Goal: Task Accomplishment & Management: Use online tool/utility

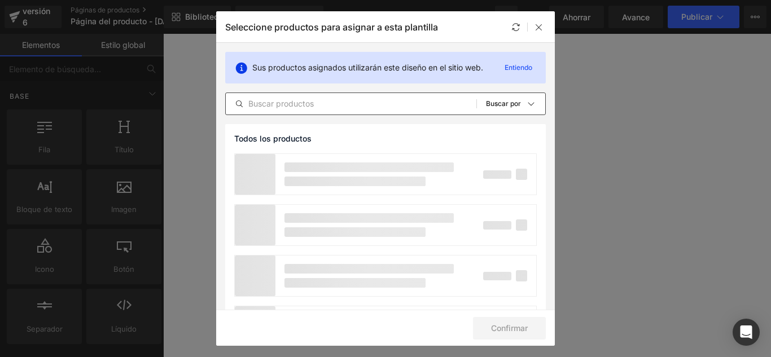
click at [341, 107] on input "text" at bounding box center [351, 104] width 251 height 14
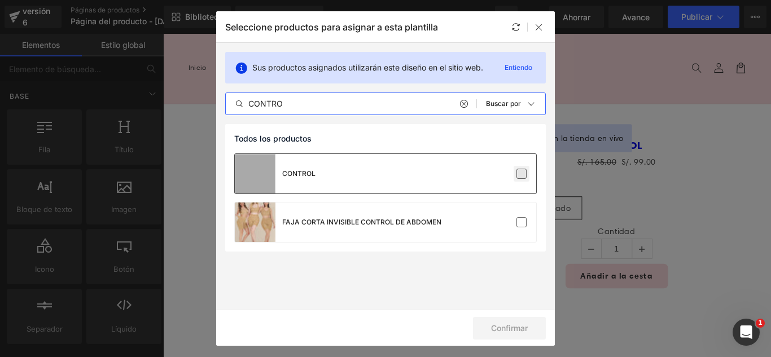
type input "CONTRO"
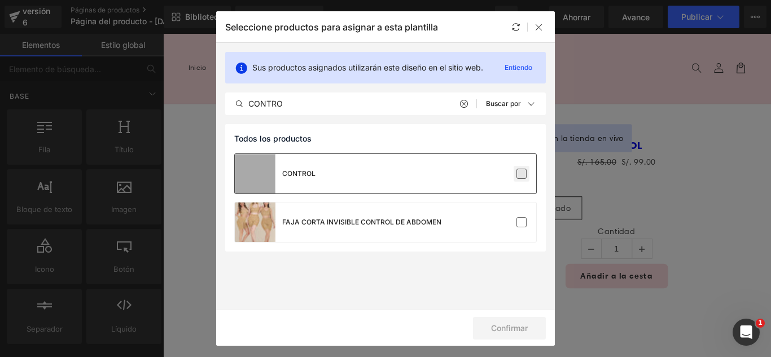
click at [521, 172] on label at bounding box center [522, 174] width 10 height 10
click at [522, 174] on input "checkbox" at bounding box center [522, 174] width 0 height 0
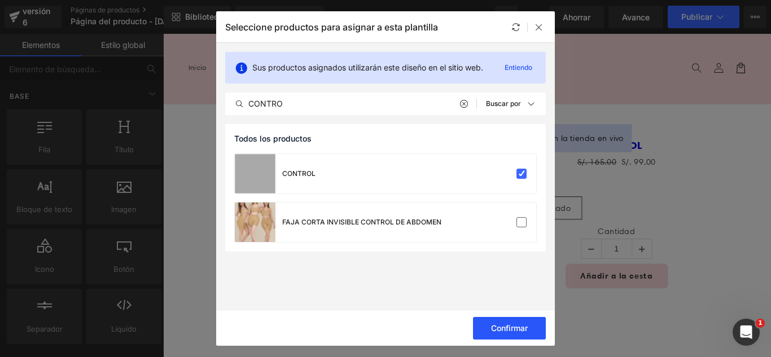
click at [513, 335] on button "Confirmar" at bounding box center [509, 328] width 73 height 23
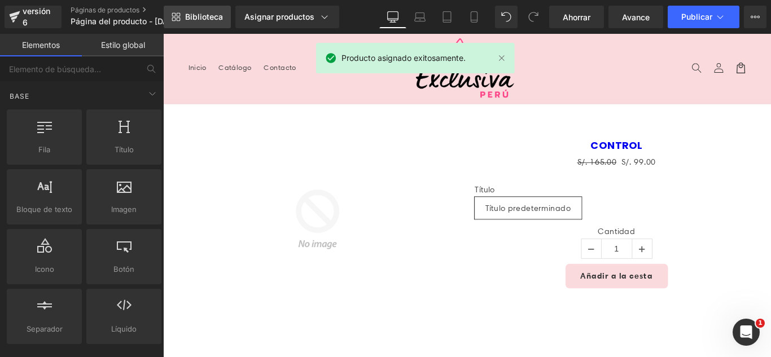
click at [217, 23] on link "Biblioteca" at bounding box center [197, 17] width 67 height 23
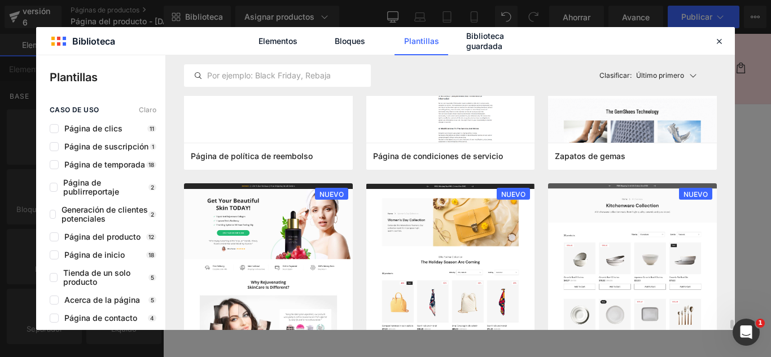
scroll to position [1129, 0]
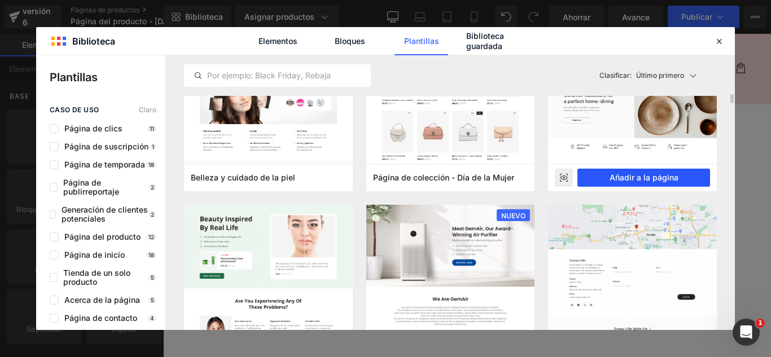
click at [674, 175] on font "Añadir a la página" at bounding box center [644, 178] width 69 height 10
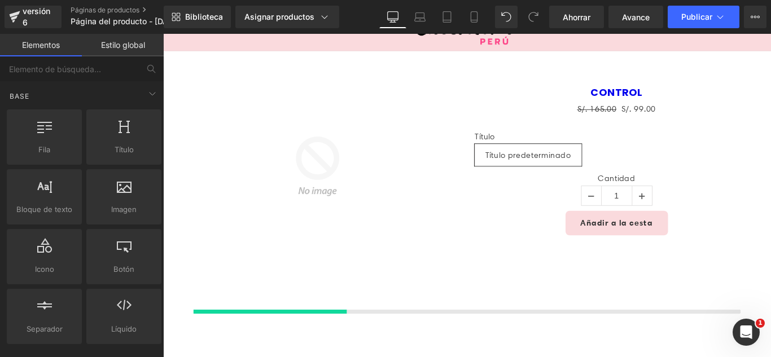
scroll to position [268, 0]
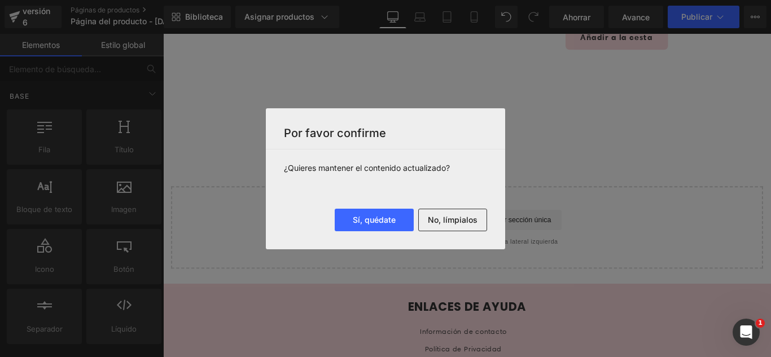
click at [452, 216] on font "No, límpialos" at bounding box center [453, 220] width 50 height 10
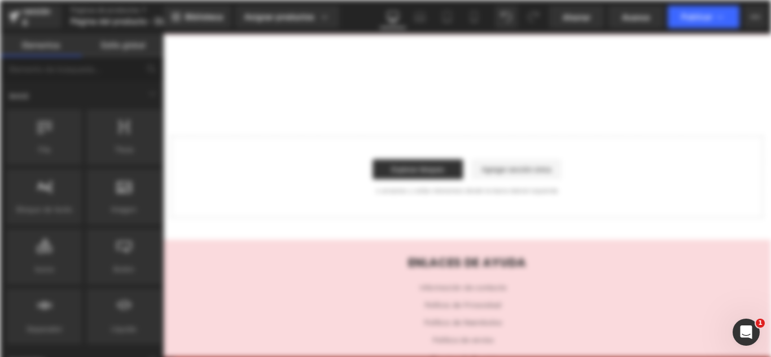
scroll to position [0, 0]
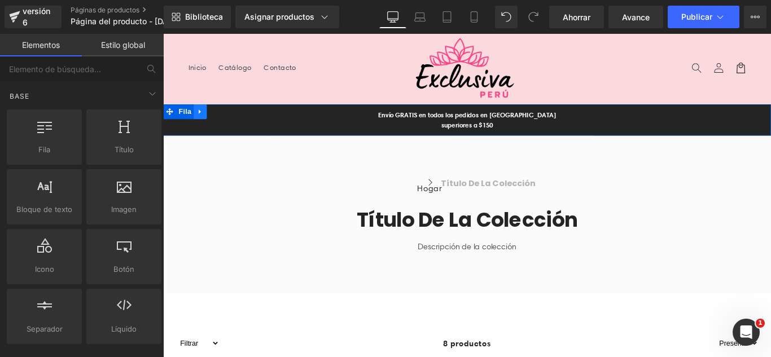
click at [203, 120] on icon at bounding box center [204, 121] width 2 height 5
click at [230, 119] on icon at bounding box center [234, 121] width 8 height 8
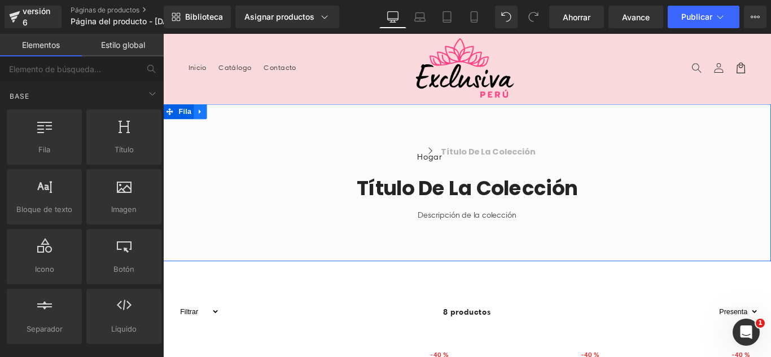
click at [201, 120] on icon at bounding box center [205, 121] width 8 height 8
click at [230, 123] on icon at bounding box center [234, 121] width 8 height 8
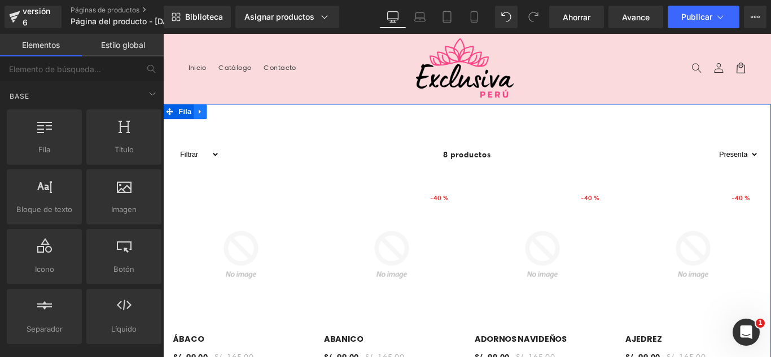
drag, startPoint x: 199, startPoint y: 120, endPoint x: 215, endPoint y: 123, distance: 16.1
click at [203, 120] on icon at bounding box center [204, 121] width 2 height 5
click at [230, 122] on icon at bounding box center [234, 121] width 8 height 8
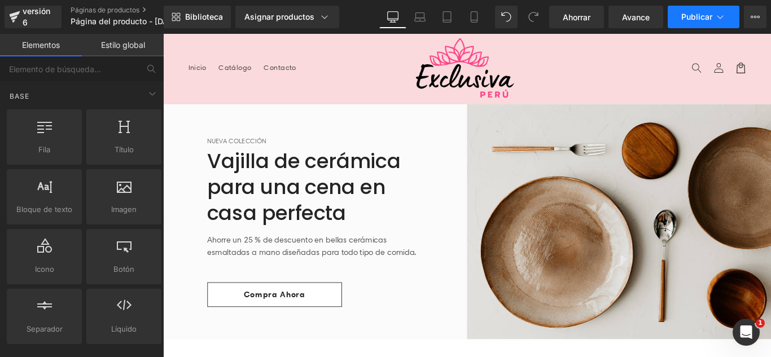
click at [720, 20] on icon at bounding box center [720, 16] width 11 height 11
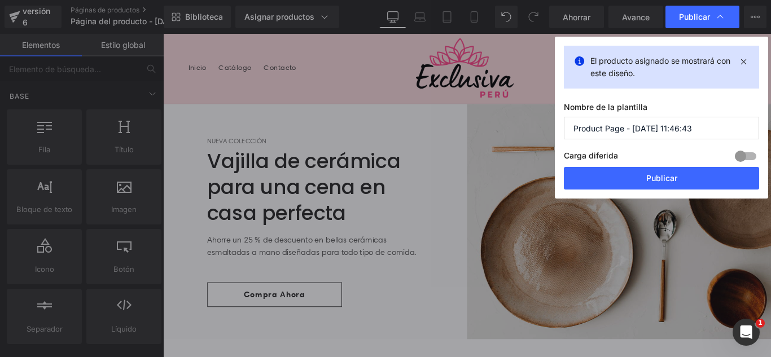
click at [707, 137] on input "Product Page - Sep 1, 11:46:43" at bounding box center [661, 128] width 195 height 23
click at [707, 136] on input "Product Page - Sep 1, 11:46:43" at bounding box center [661, 128] width 195 height 23
click at [707, 133] on input "Product Page - Sep 1, 11:46:43" at bounding box center [661, 128] width 195 height 23
click at [706, 133] on input "Product Page - Sep 1, 11:46:43" at bounding box center [661, 128] width 195 height 23
click at [704, 132] on input "Product Page - Sep 1, 11:46:43" at bounding box center [661, 128] width 195 height 23
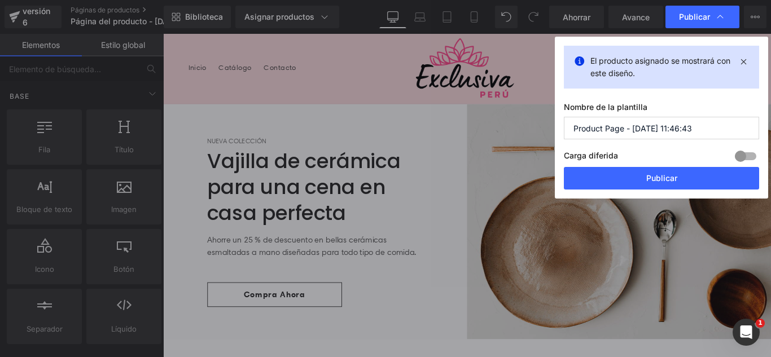
click at [703, 132] on input "Product Page - Sep 1, 11:46:43" at bounding box center [661, 128] width 195 height 23
click at [702, 132] on input "Product Page - Sep 1, 11:46:43" at bounding box center [661, 128] width 195 height 23
click at [701, 131] on input "Product Page - Sep 1, 11:46:43" at bounding box center [661, 128] width 195 height 23
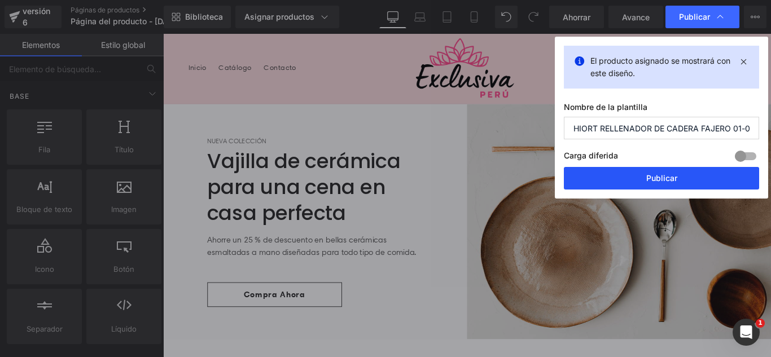
scroll to position [0, 10]
type input "SHIORT RELLENADOR DE CADERA FAJERO 01-09"
click at [672, 176] on font "Publicar" at bounding box center [661, 178] width 31 height 10
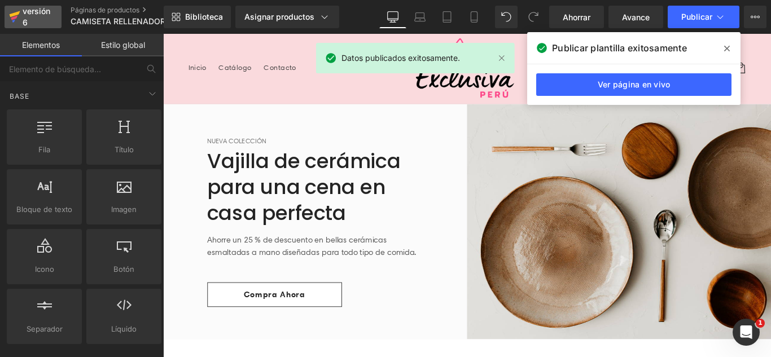
click at [50, 23] on div "versión 6" at bounding box center [37, 17] width 34 height 26
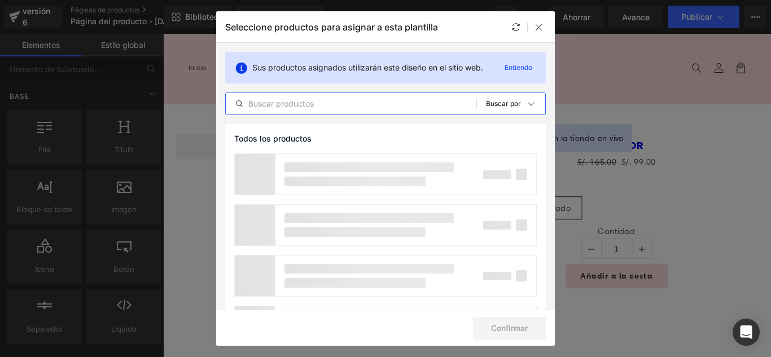
click at [392, 109] on input "text" at bounding box center [351, 104] width 251 height 14
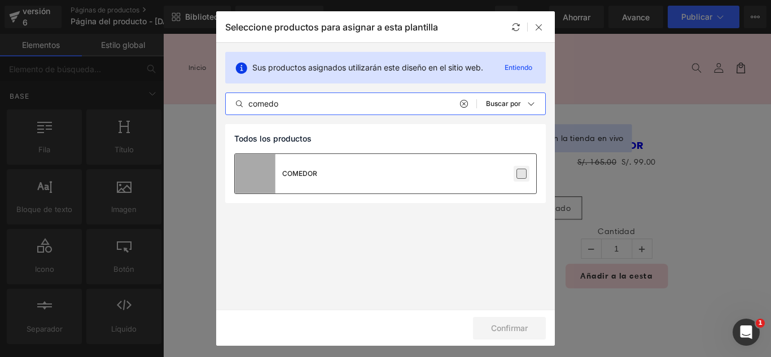
type input "comedo"
click at [518, 173] on label at bounding box center [522, 174] width 10 height 10
click at [522, 174] on input "checkbox" at bounding box center [522, 174] width 0 height 0
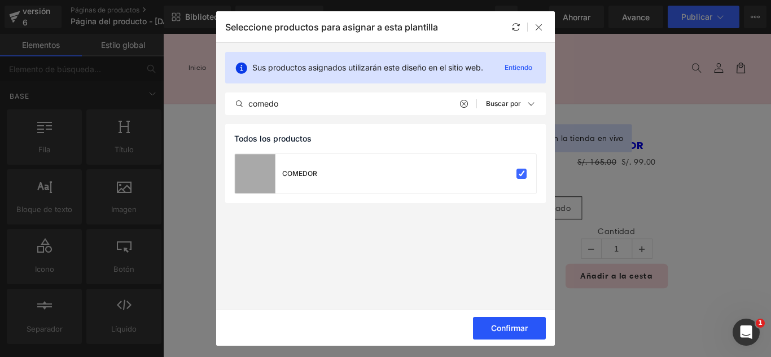
click at [519, 327] on font "Confirmar" at bounding box center [509, 329] width 37 height 10
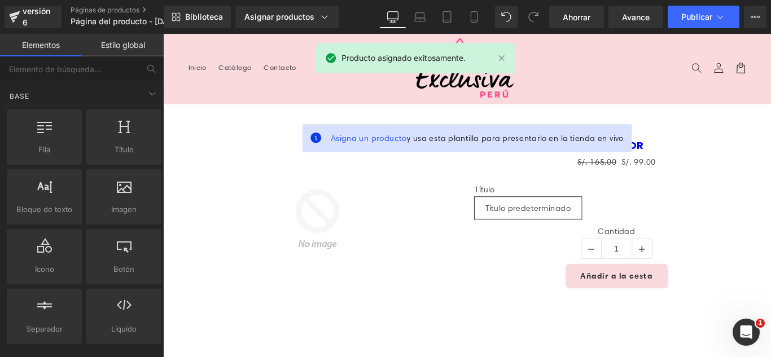
click at [205, 20] on font "Biblioteca" at bounding box center [204, 17] width 38 height 10
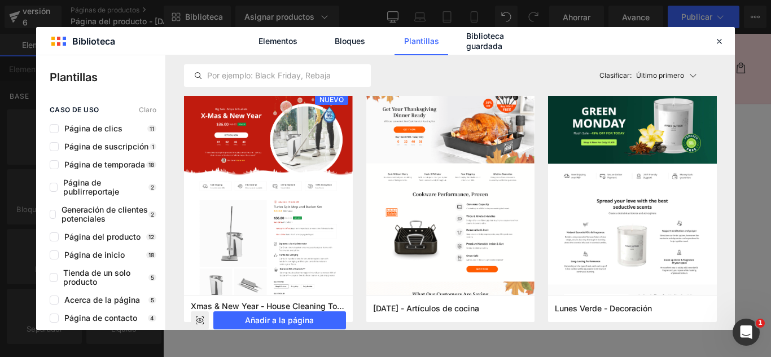
scroll to position [2766, 0]
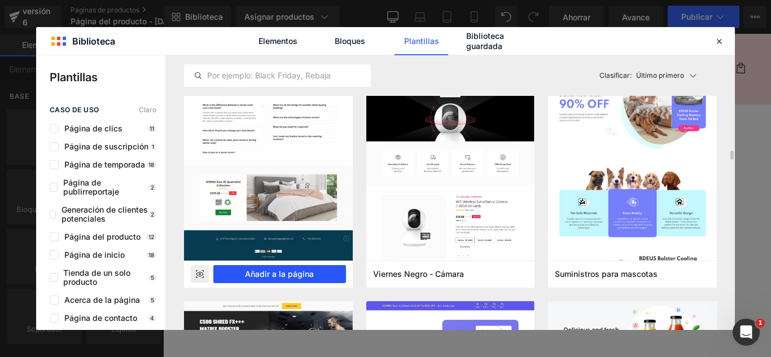
click at [305, 273] on font "Añadir a la página" at bounding box center [279, 274] width 69 height 10
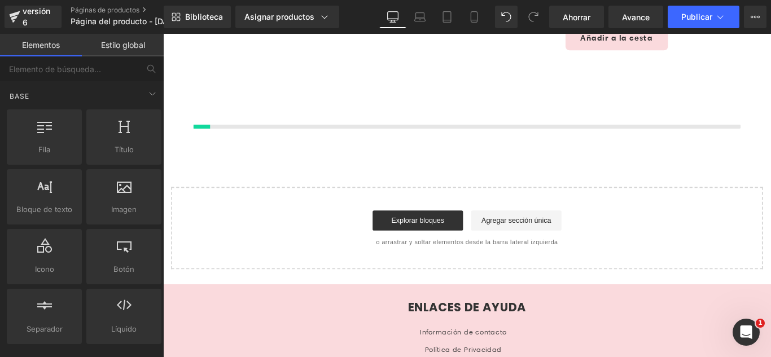
scroll to position [268, 0]
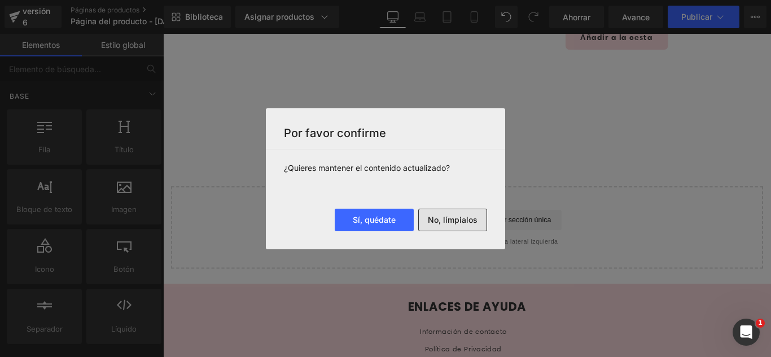
click at [447, 217] on font "No, límpialos" at bounding box center [453, 220] width 50 height 10
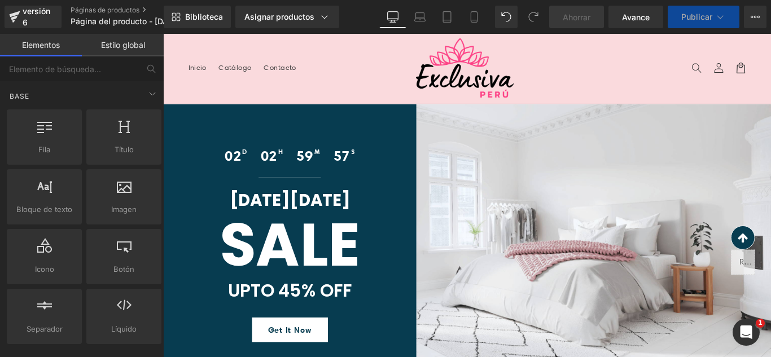
scroll to position [339, 0]
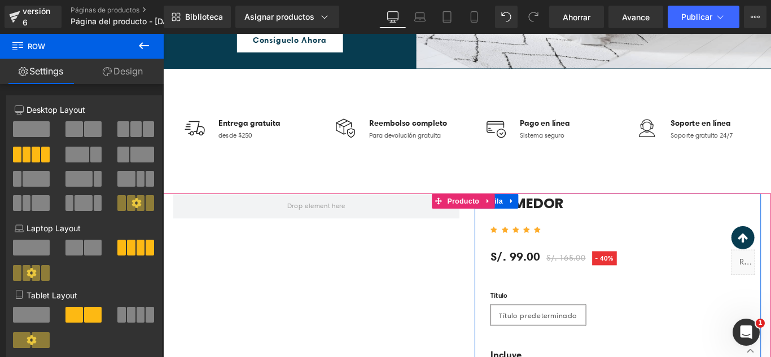
click at [553, 222] on icon at bounding box center [554, 222] width 2 height 5
click at [580, 220] on icon at bounding box center [584, 222] width 8 height 8
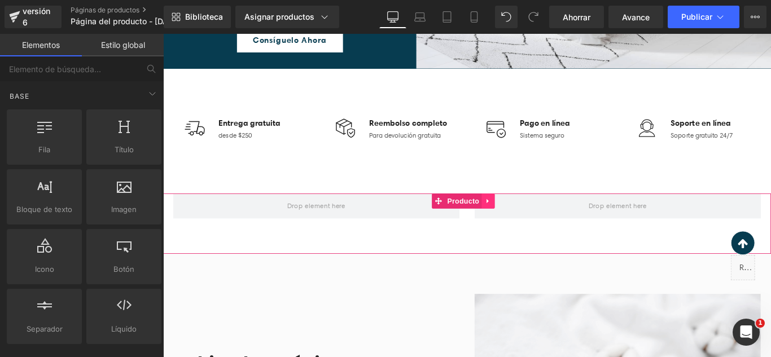
click at [528, 221] on icon at bounding box center [528, 222] width 2 height 5
click at [536, 222] on icon at bounding box center [536, 222] width 8 height 8
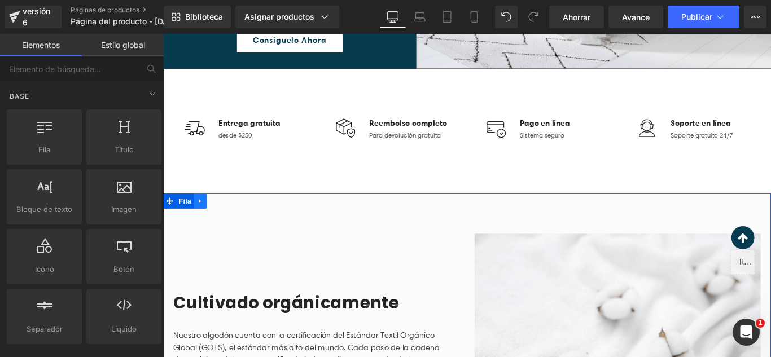
click at [203, 222] on icon at bounding box center [205, 222] width 8 height 8
click at [231, 222] on icon at bounding box center [234, 222] width 8 height 8
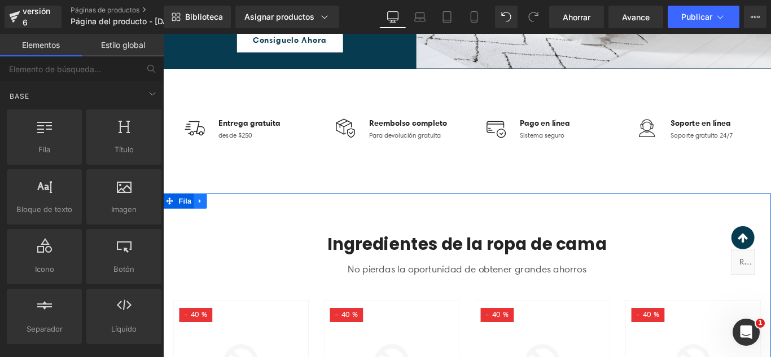
click at [203, 222] on icon at bounding box center [204, 222] width 2 height 5
click at [233, 218] on icon at bounding box center [234, 222] width 8 height 8
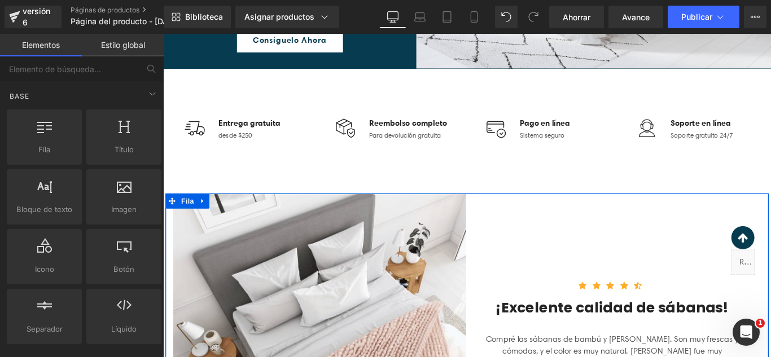
click at [209, 218] on link at bounding box center [207, 221] width 15 height 17
click at [233, 221] on icon at bounding box center [237, 222] width 8 height 8
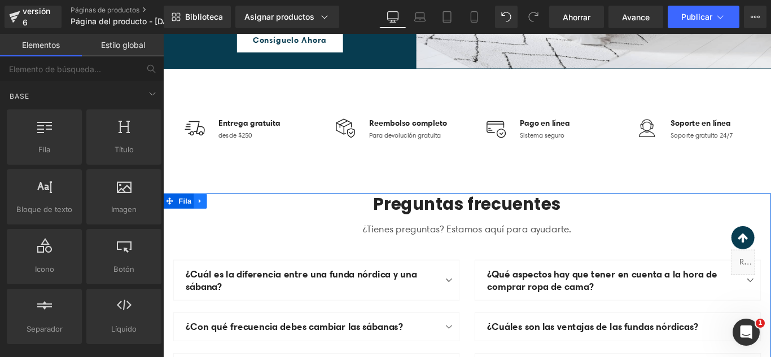
click at [201, 222] on icon at bounding box center [205, 222] width 8 height 8
click at [230, 222] on icon at bounding box center [234, 222] width 8 height 8
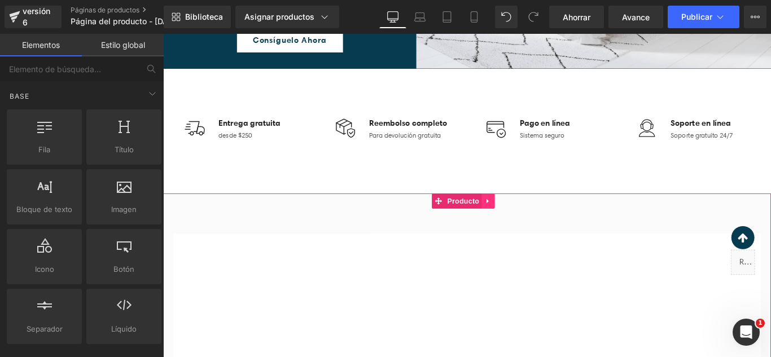
click at [530, 226] on icon at bounding box center [529, 222] width 8 height 8
click at [535, 224] on icon at bounding box center [536, 222] width 8 height 8
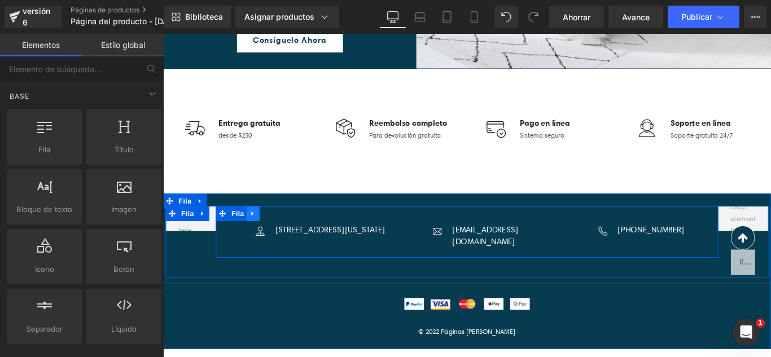
click at [263, 236] on icon at bounding box center [264, 236] width 2 height 5
click at [290, 237] on icon at bounding box center [294, 236] width 8 height 8
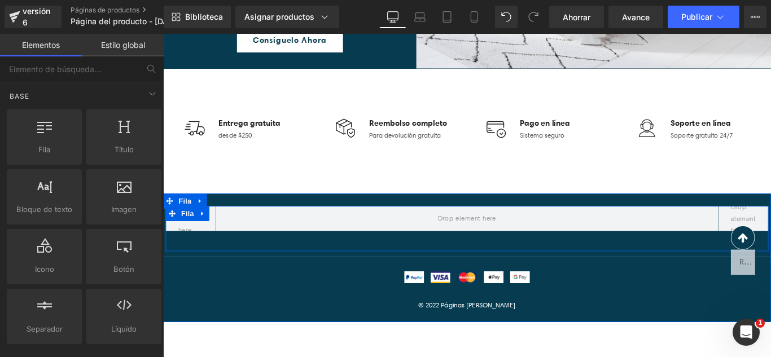
click at [206, 236] on icon at bounding box center [208, 236] width 8 height 8
click at [234, 236] on icon at bounding box center [237, 236] width 8 height 8
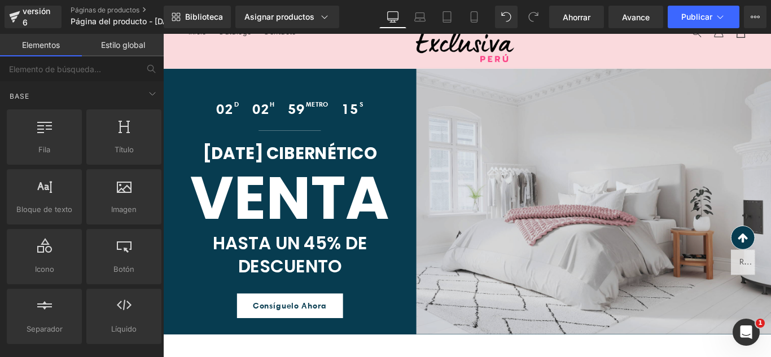
scroll to position [0, 0]
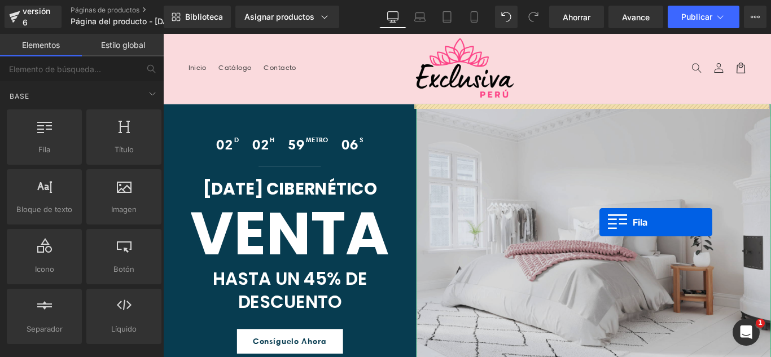
drag, startPoint x: 801, startPoint y: 257, endPoint x: 654, endPoint y: 246, distance: 147.3
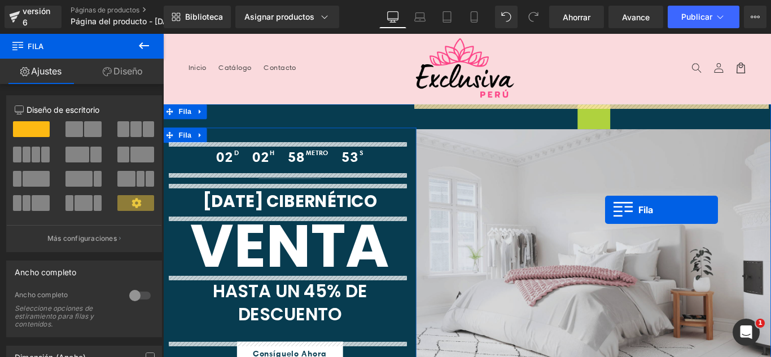
drag, startPoint x: 803, startPoint y: 259, endPoint x: 660, endPoint y: 231, distance: 146.0
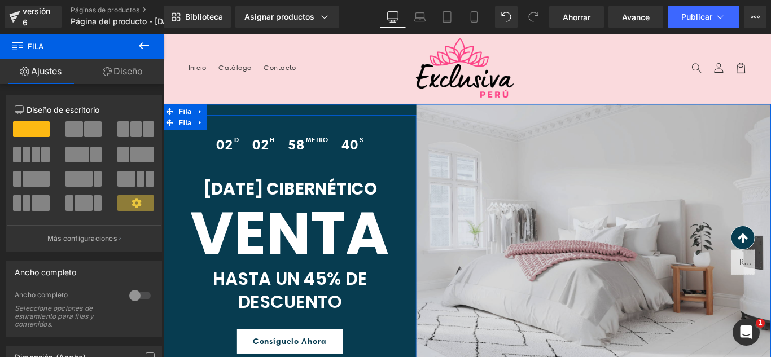
click at [700, 199] on img at bounding box center [647, 262] width 399 height 299
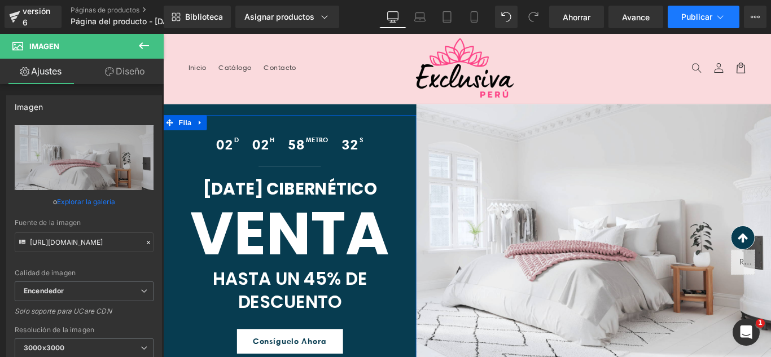
click at [721, 15] on icon at bounding box center [720, 16] width 11 height 11
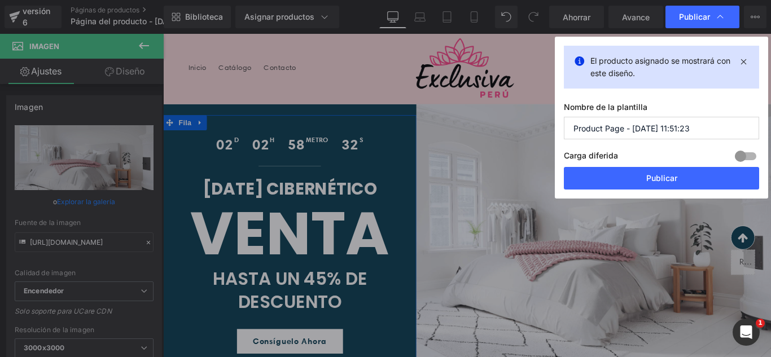
click at [711, 130] on input "Product Page - [DATE] 11:51:23" at bounding box center [661, 128] width 195 height 23
click at [711, 128] on input "Product Page - [DATE] 11:51:23" at bounding box center [661, 128] width 195 height 23
click at [711, 126] on input "Product Page - [DATE] 11:51:23" at bounding box center [661, 128] width 195 height 23
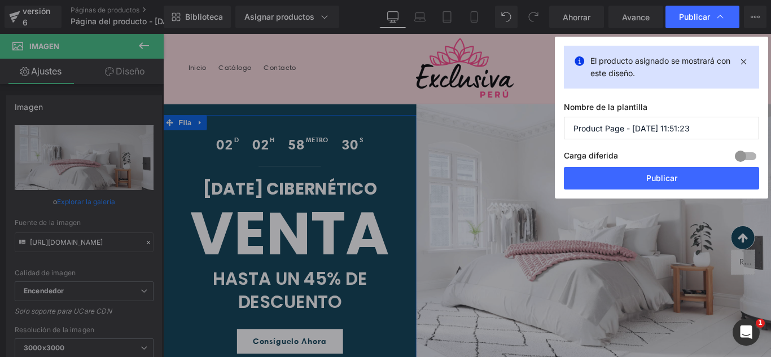
click at [711, 125] on input "Product Page - [DATE] 11:51:23" at bounding box center [661, 128] width 195 height 23
type input "c"
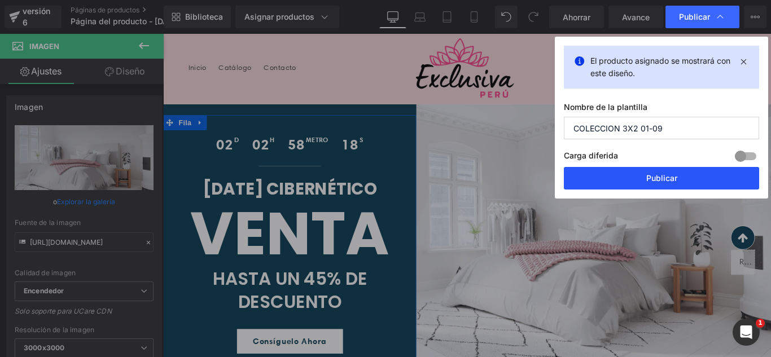
type input "COLECCION 3X2 01-09"
click at [662, 176] on font "Publicar" at bounding box center [661, 178] width 31 height 10
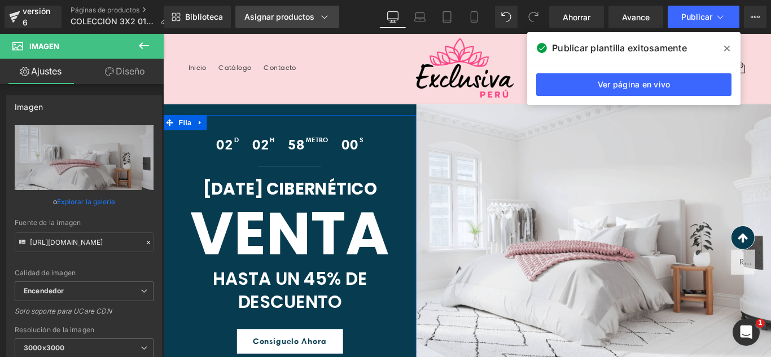
click at [291, 11] on div "Asignar productos" at bounding box center [287, 16] width 86 height 11
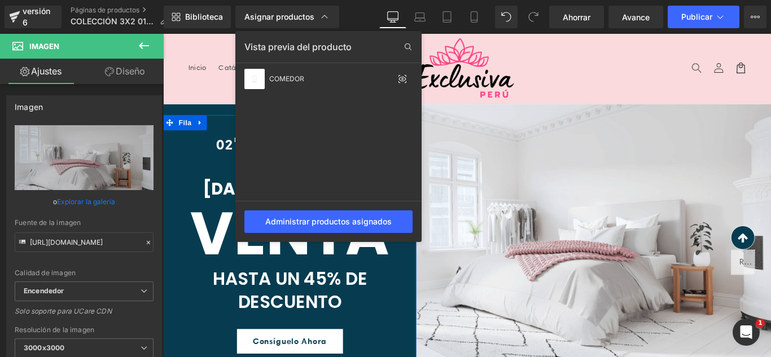
click at [519, 116] on div at bounding box center [467, 196] width 608 height 324
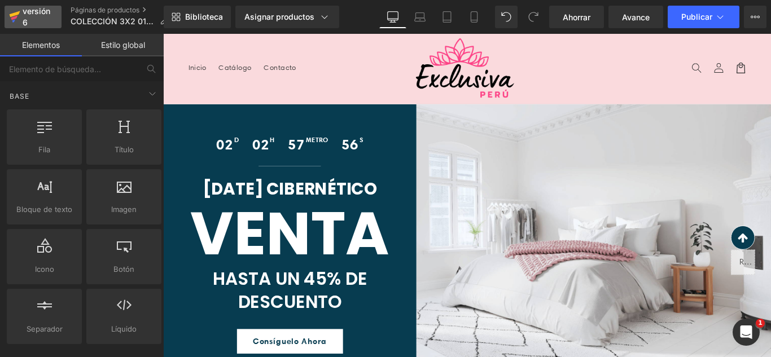
click at [42, 23] on div "versión 6" at bounding box center [37, 17] width 34 height 26
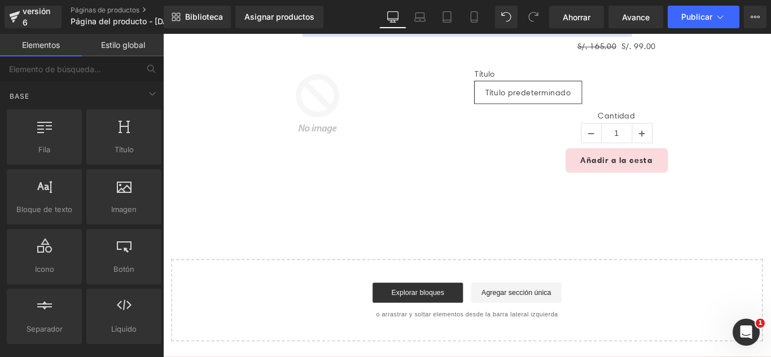
scroll to position [169, 0]
